Goal: Task Accomplishment & Management: Manage account settings

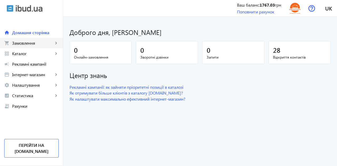
click at [25, 45] on span "Замовлення" at bounding box center [32, 43] width 41 height 5
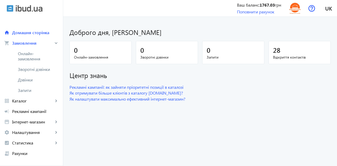
click at [25, 80] on span "Дзвінки" at bounding box center [38, 79] width 41 height 5
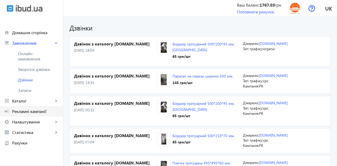
click at [25, 107] on link "campaign Рекламні кампанії" at bounding box center [31, 111] width 63 height 11
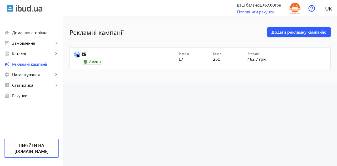
click at [83, 56] on link "РК" at bounding box center [130, 55] width 97 height 7
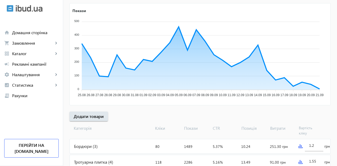
scroll to position [124, 0]
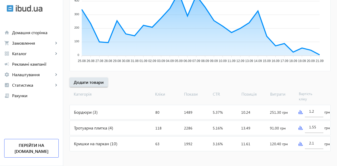
click at [90, 112] on div "Бордюри (3)" at bounding box center [111, 112] width 83 height 14
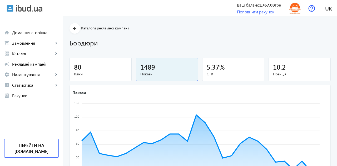
click at [76, 31] on mat-icon "arrow_back" at bounding box center [75, 28] width 7 height 7
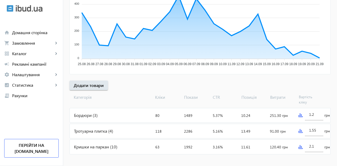
scroll to position [124, 0]
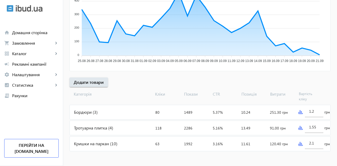
click at [92, 126] on div "Тротуарна плитка (4)" at bounding box center [111, 128] width 83 height 14
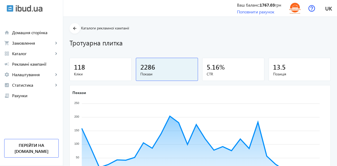
click at [78, 32] on span at bounding box center [75, 28] width 11 height 13
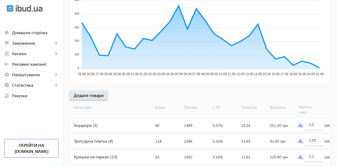
scroll to position [124, 0]
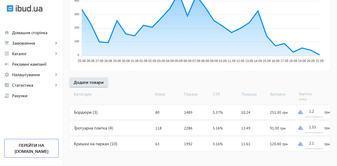
click at [86, 141] on div "Кришки на паркан (10)" at bounding box center [111, 144] width 83 height 14
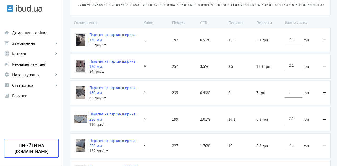
scroll to position [161, 0]
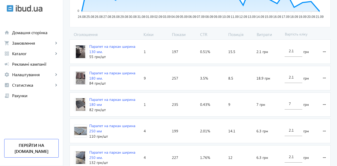
click at [291, 105] on input "7" at bounding box center [293, 103] width 9 height 5
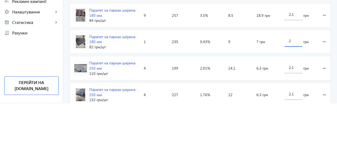
type input "2"
click at [322, 105] on loading-spinner "Оголошення Кліки Покази CTR Позиція Витрати Вартість кліку Парапет на паркан ши…" at bounding box center [200, 168] width 261 height 273
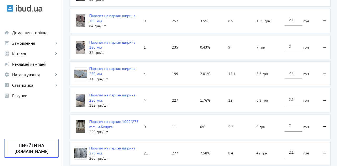
scroll to position [224, 0]
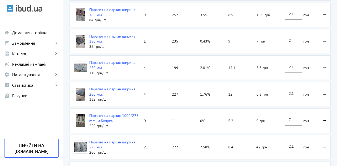
click at [296, 94] on input "2.1" at bounding box center [293, 93] width 9 height 5
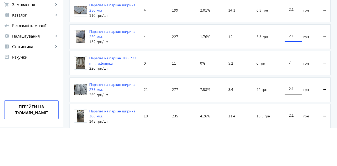
scroll to position [243, 0]
type input "2"
type input "4"
click at [324, 75] on loading-spinner "Оголошення Кліки Покази CTR Позиція Витрати Вартість кліку Парапет на паркан ши…" at bounding box center [200, 85] width 261 height 273
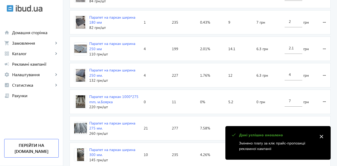
click at [292, 100] on input "7" at bounding box center [293, 101] width 9 height 5
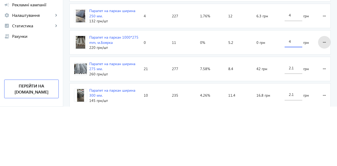
type input "4"
click at [324, 102] on loading-spinner "Оголошення Кліки Покази CTR Позиція Витрати Вартість кліку Парапет на паркан ши…" at bounding box center [200, 85] width 261 height 273
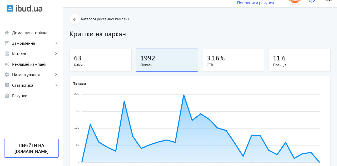
scroll to position [0, 0]
